Goal: Task Accomplishment & Management: Complete application form

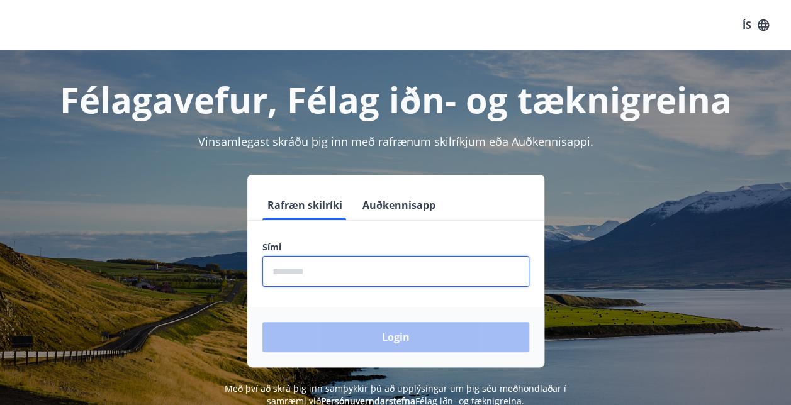
click at [311, 266] on input "phone" at bounding box center [396, 271] width 267 height 31
type input "********"
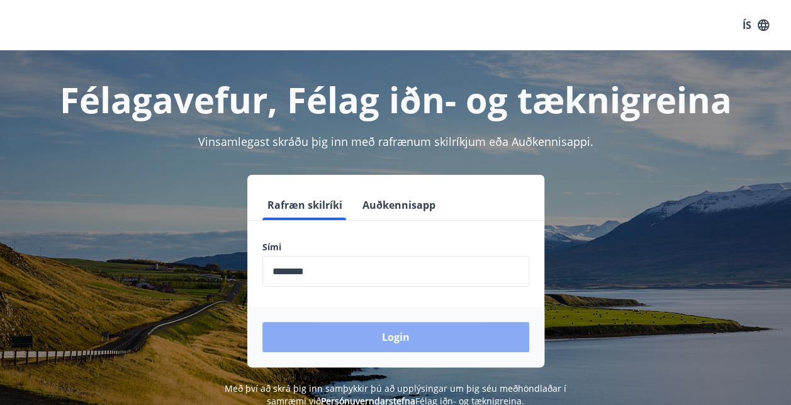
click at [402, 326] on button "Login" at bounding box center [396, 337] width 267 height 30
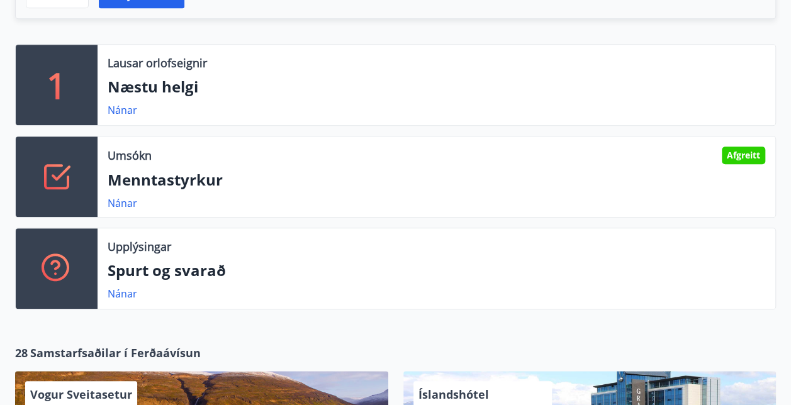
scroll to position [386, 0]
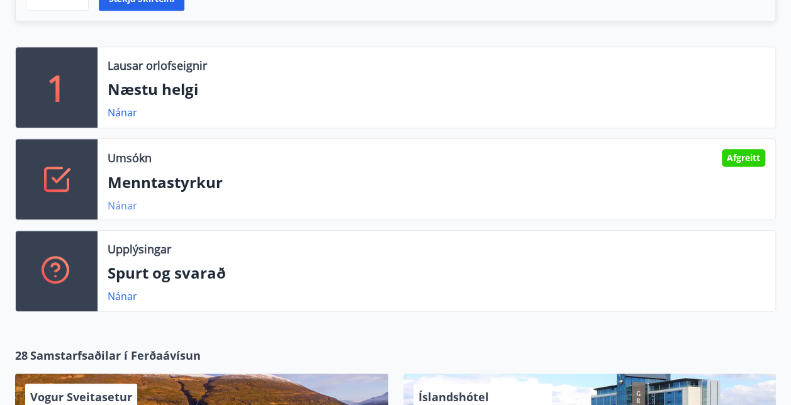
click at [121, 205] on link "Nánar" at bounding box center [123, 206] width 30 height 14
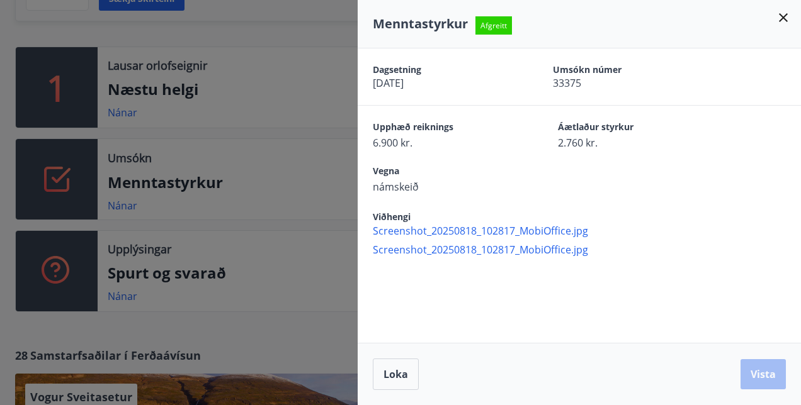
click at [781, 15] on icon at bounding box center [783, 17] width 9 height 9
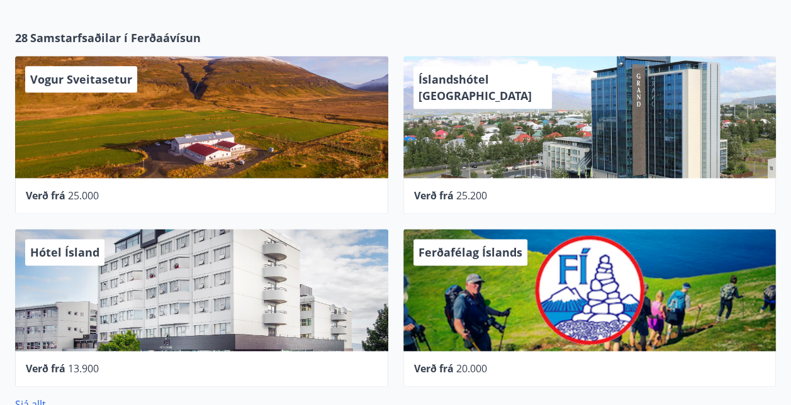
scroll to position [0, 0]
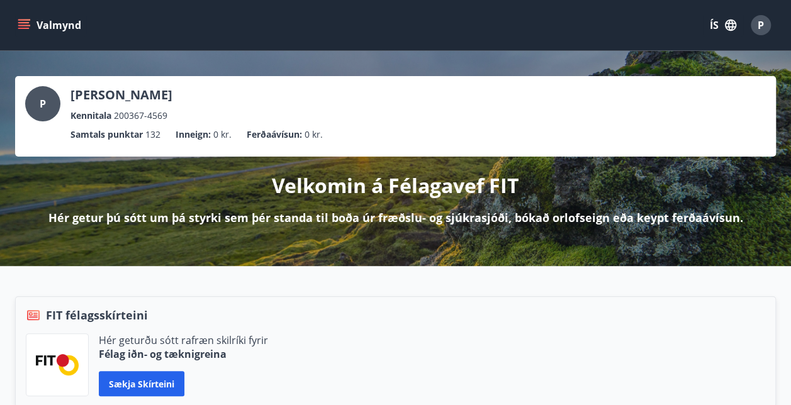
click at [19, 16] on button "Valmynd" at bounding box center [50, 25] width 71 height 23
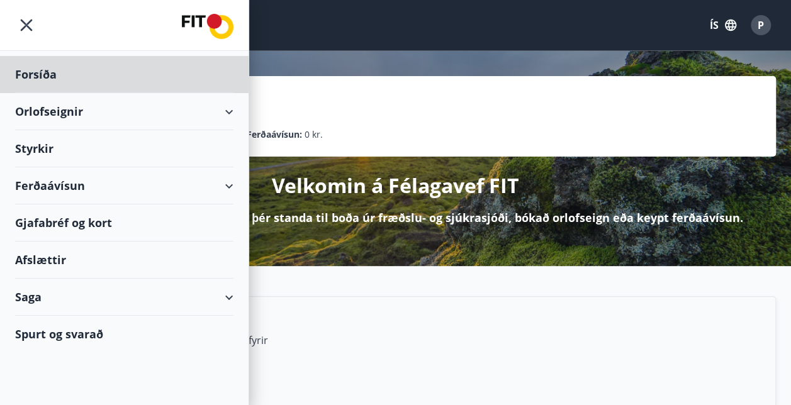
click at [47, 150] on div "Styrkir" at bounding box center [124, 148] width 218 height 37
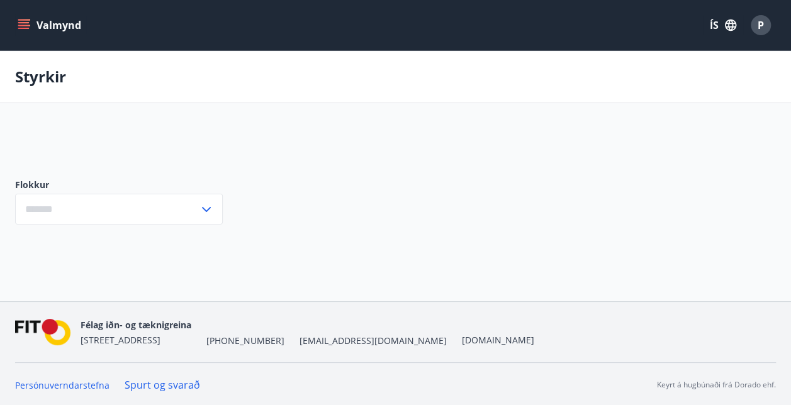
type input "***"
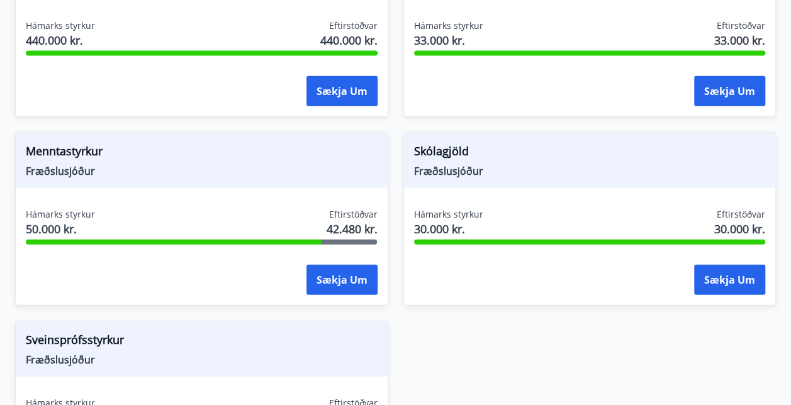
scroll to position [1386, 0]
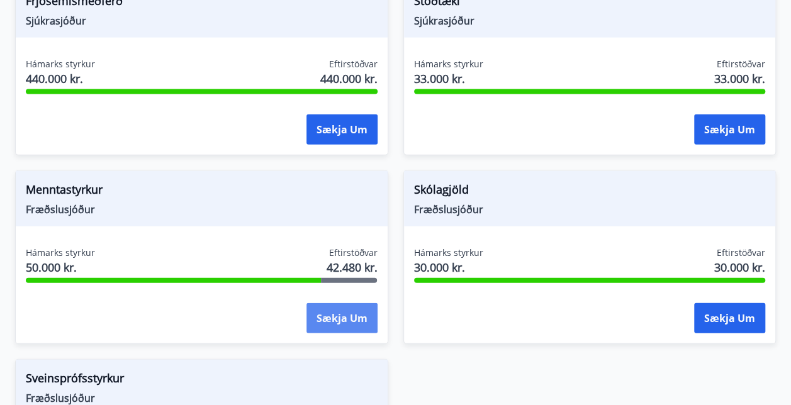
click at [346, 303] on button "Sækja um" at bounding box center [342, 318] width 71 height 30
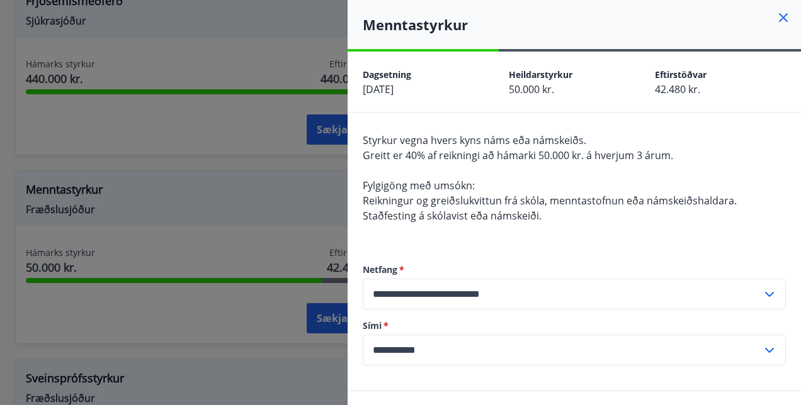
click at [776, 11] on icon at bounding box center [783, 17] width 15 height 15
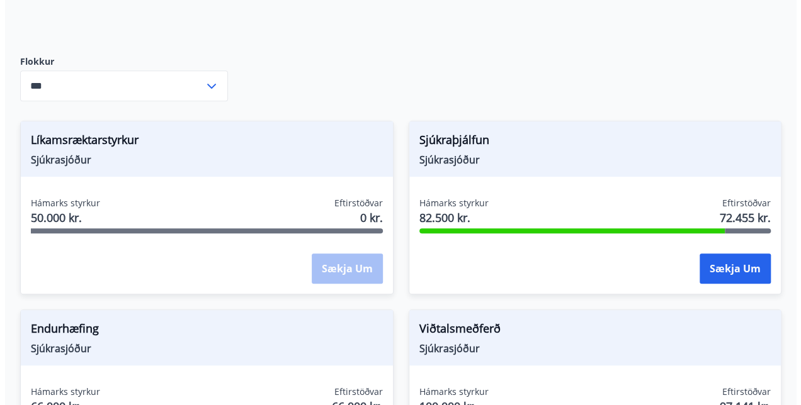
scroll to position [0, 0]
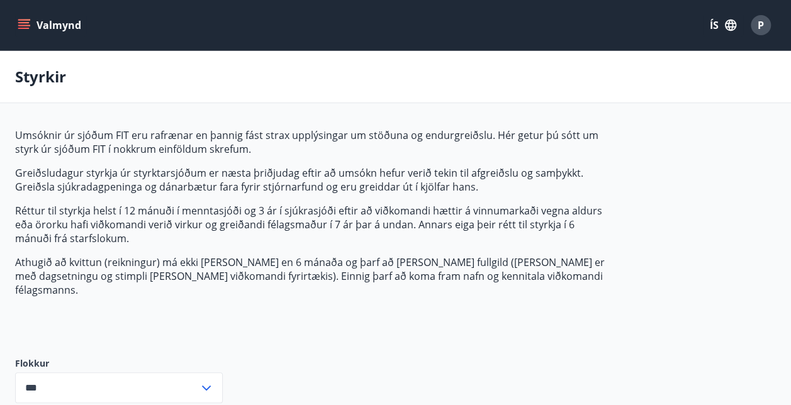
click at [762, 22] on span "P" at bounding box center [761, 25] width 6 height 14
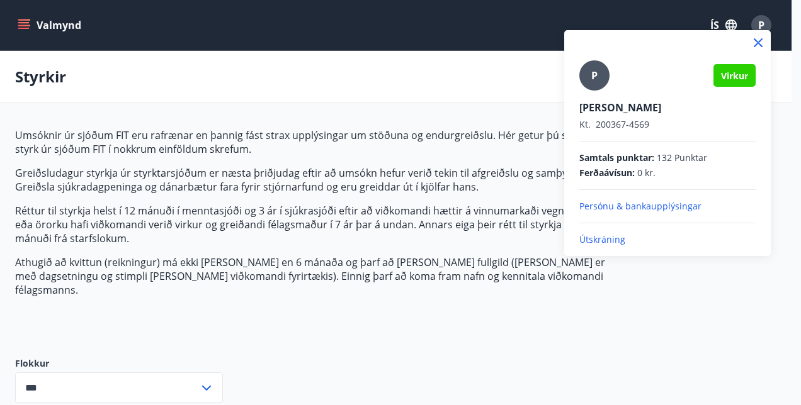
click at [594, 235] on p "Útskráning" at bounding box center [667, 240] width 176 height 13
